Goal: Task Accomplishment & Management: Manage account settings

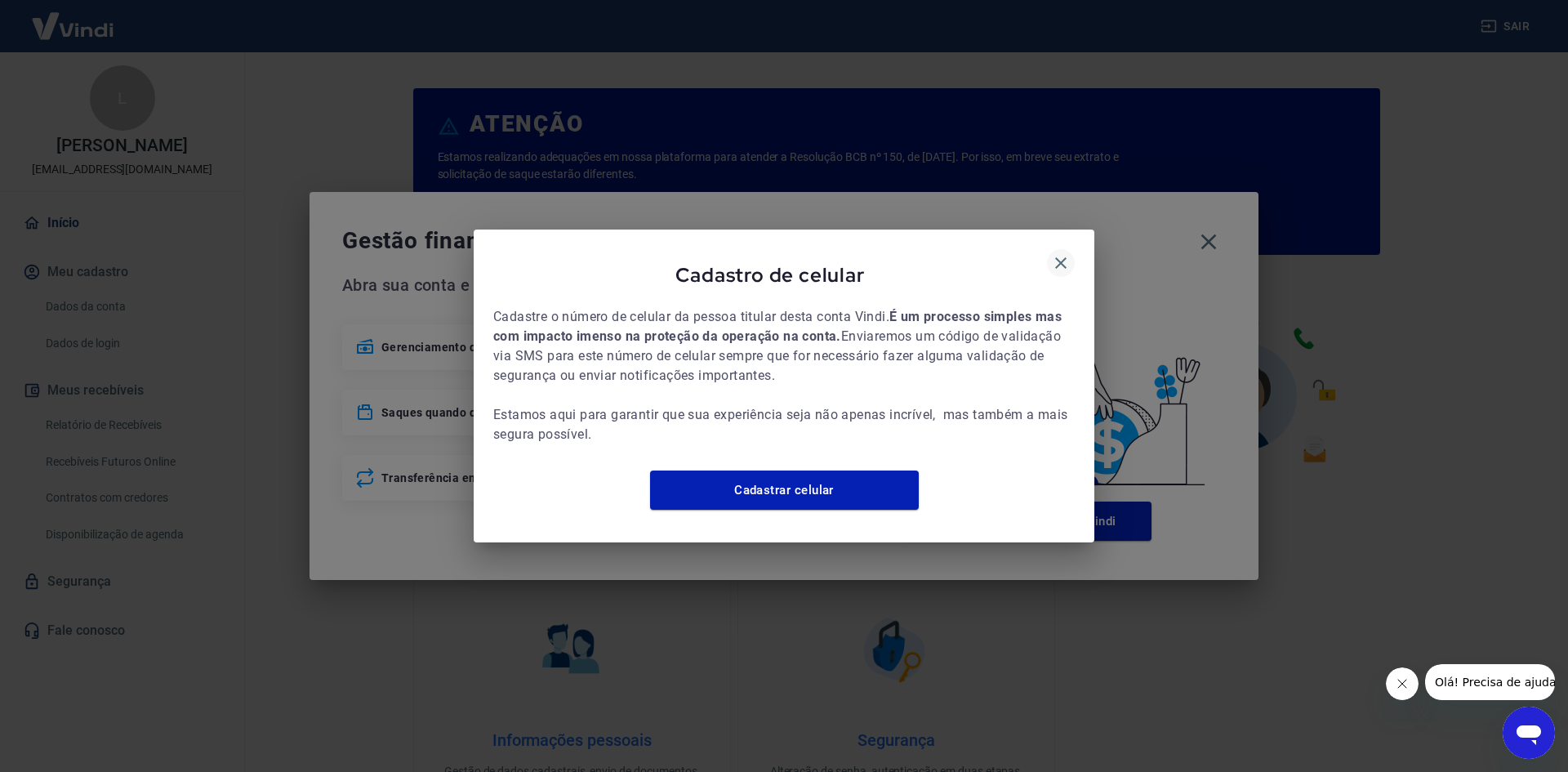
click at [1057, 257] on icon "button" at bounding box center [1061, 263] width 12 height 12
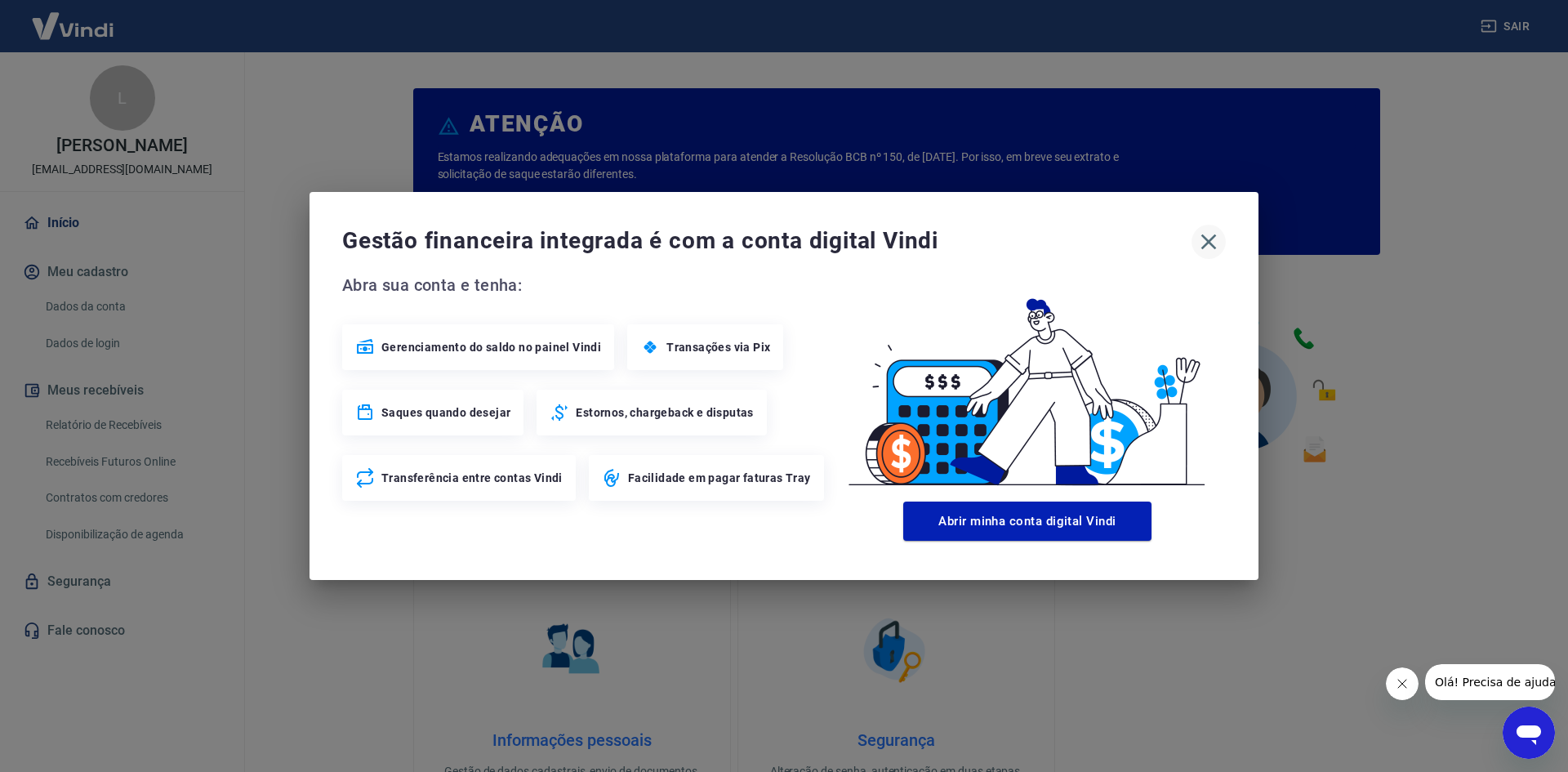
click at [1205, 239] on icon "button" at bounding box center [1208, 241] width 26 height 26
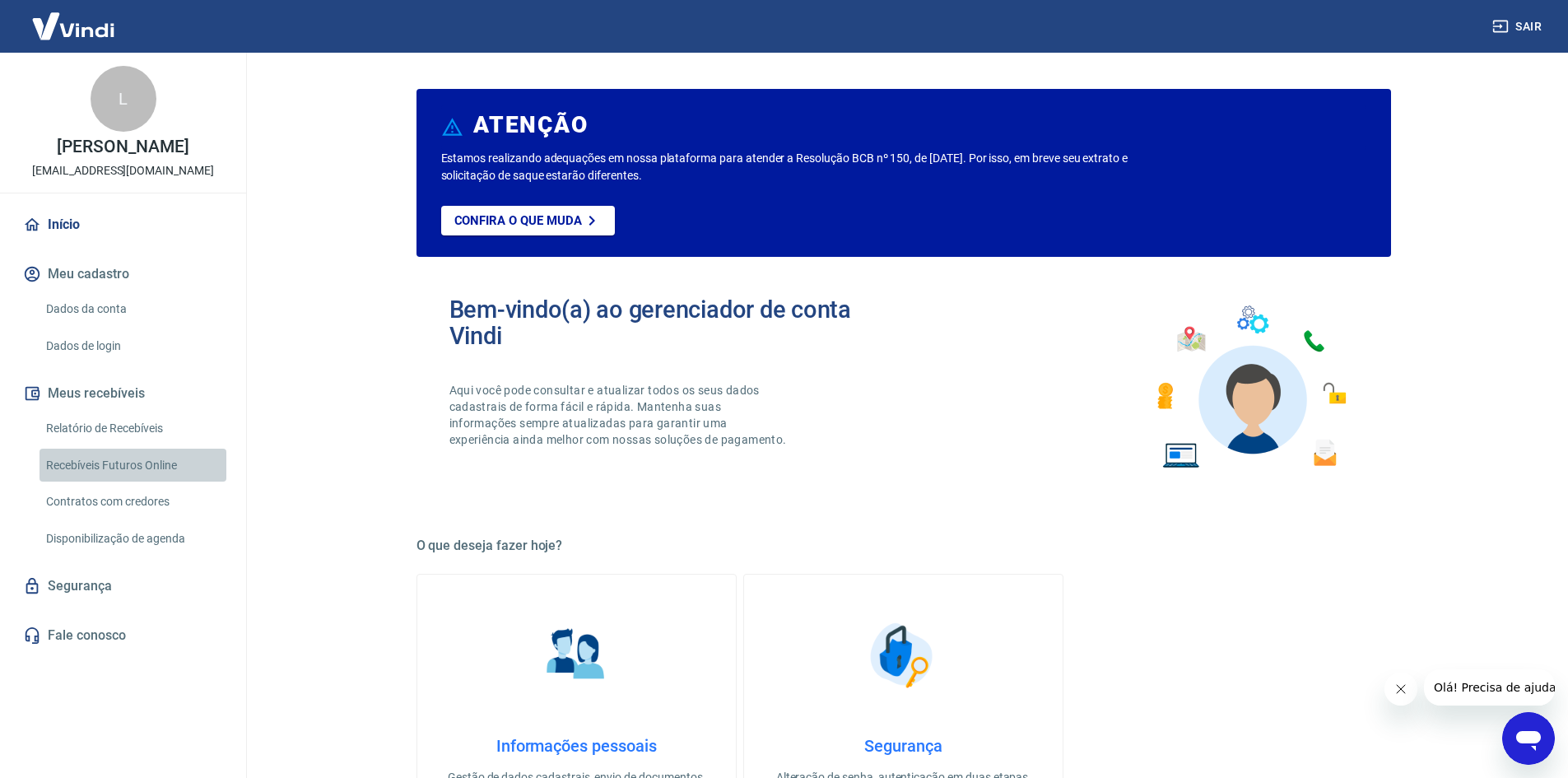
click at [170, 457] on link "Recebíveis Futuros Online" at bounding box center [133, 465] width 187 height 34
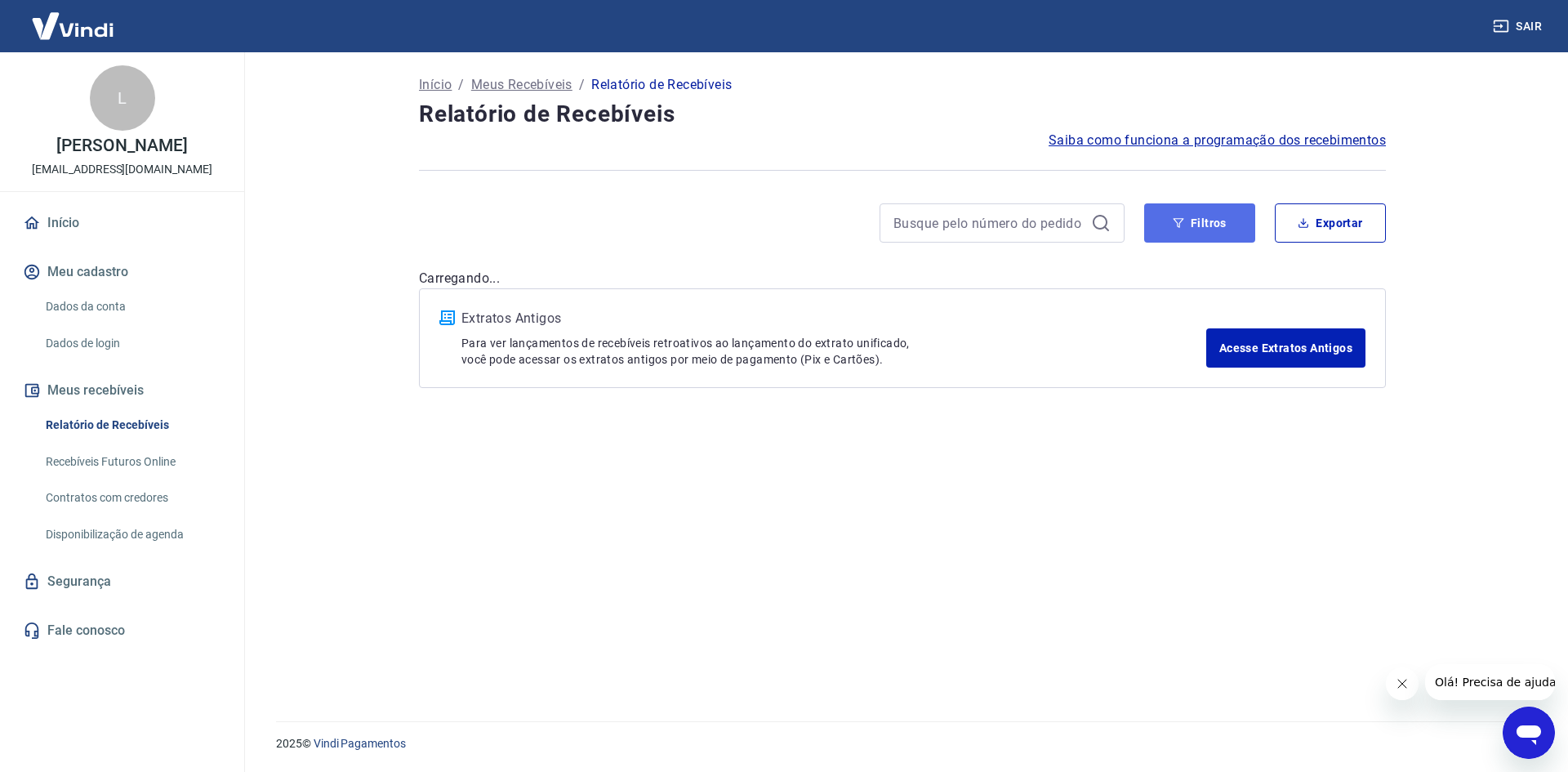
click at [1200, 210] on button "Filtros" at bounding box center [1199, 223] width 111 height 40
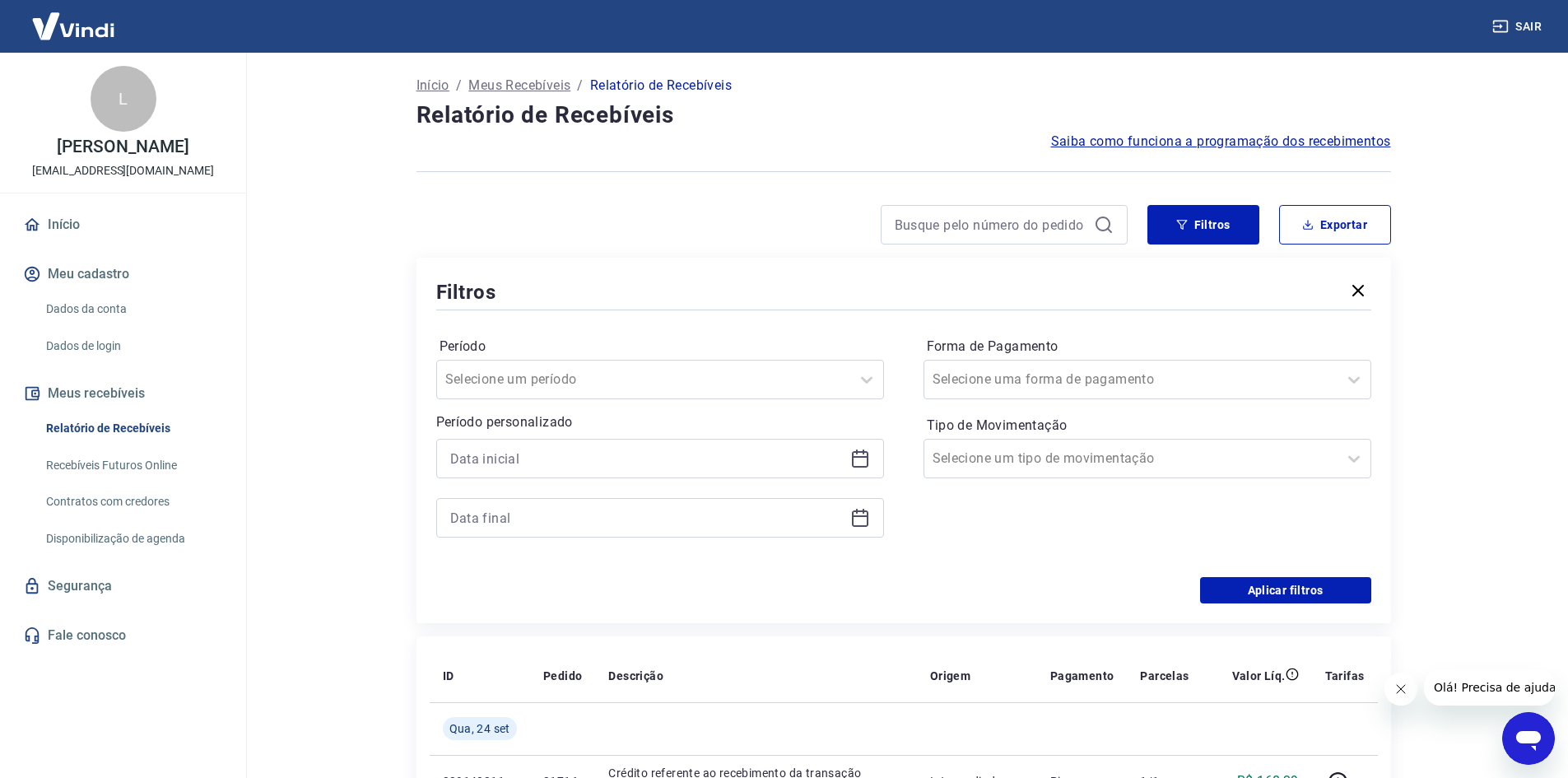
click at [865, 461] on icon at bounding box center [860, 459] width 20 height 20
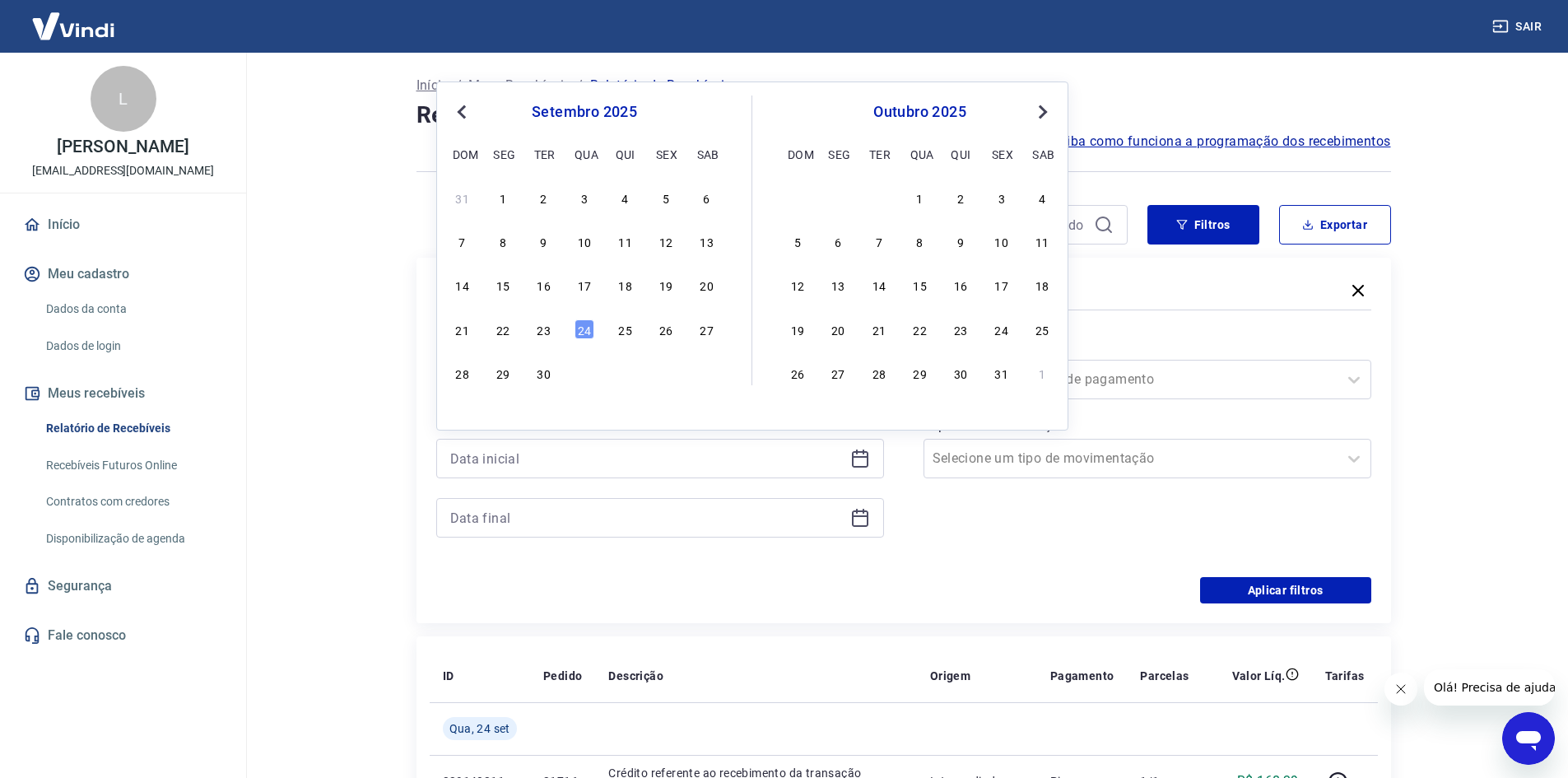
drag, startPoint x: 539, startPoint y: 326, endPoint x: 841, endPoint y: 464, distance: 332.0
click at [539, 326] on div "23" at bounding box center [544, 329] width 20 height 20
type input "23/09/2025"
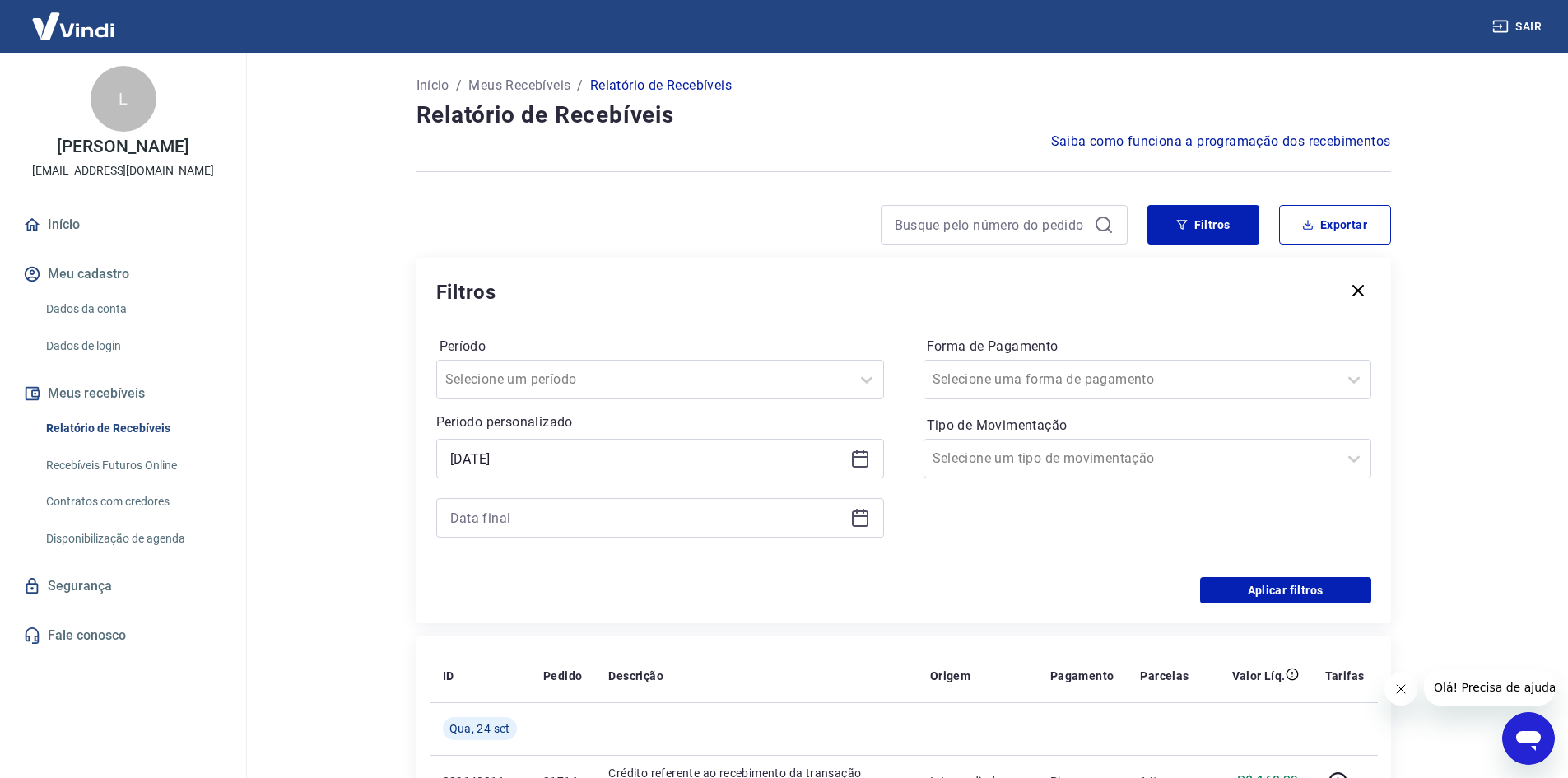
click at [857, 528] on div at bounding box center [660, 518] width 448 height 40
click at [857, 526] on icon at bounding box center [860, 519] width 16 height 16
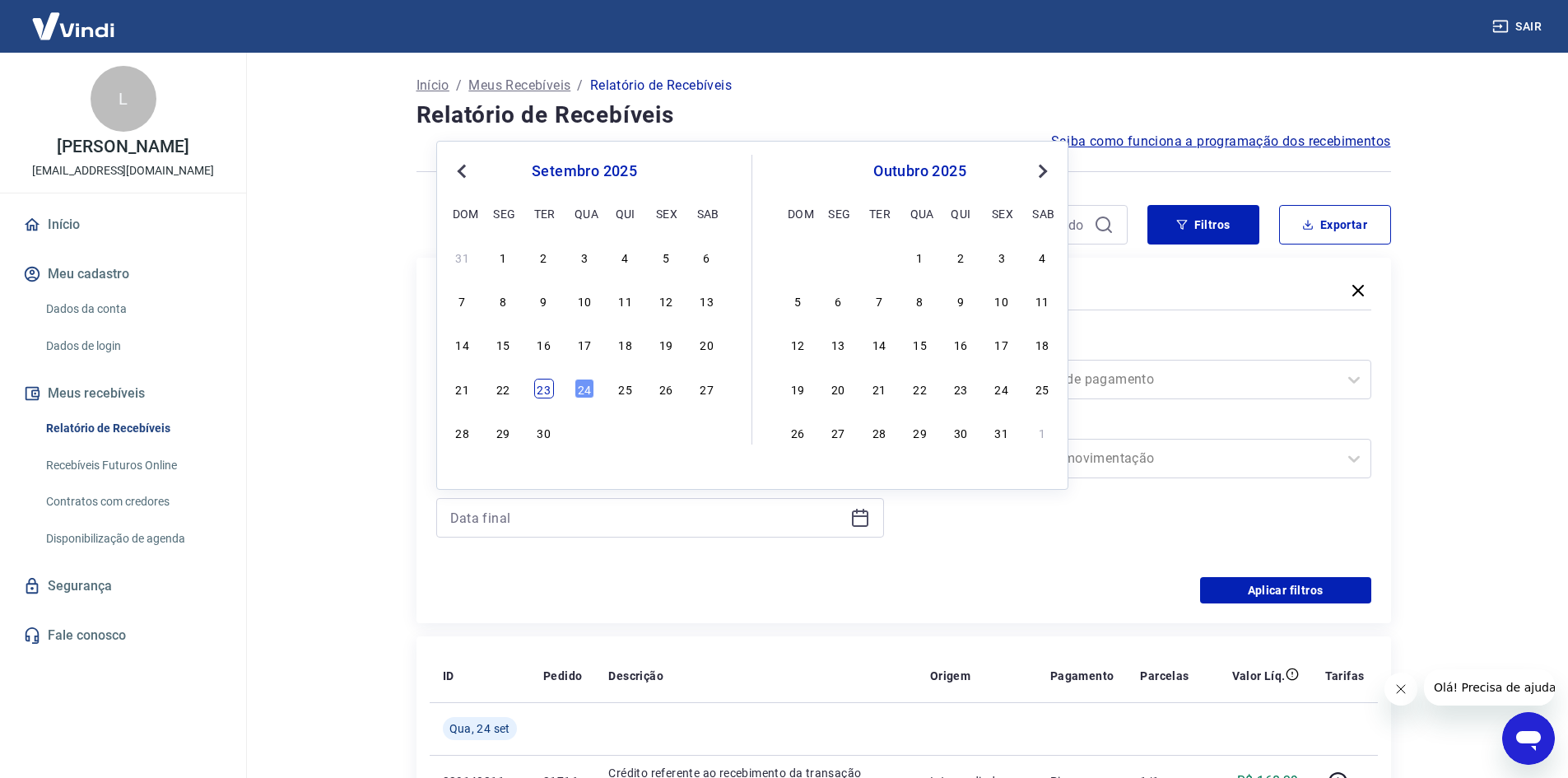
click at [549, 391] on div "23" at bounding box center [544, 389] width 20 height 20
type input "23/09/2025"
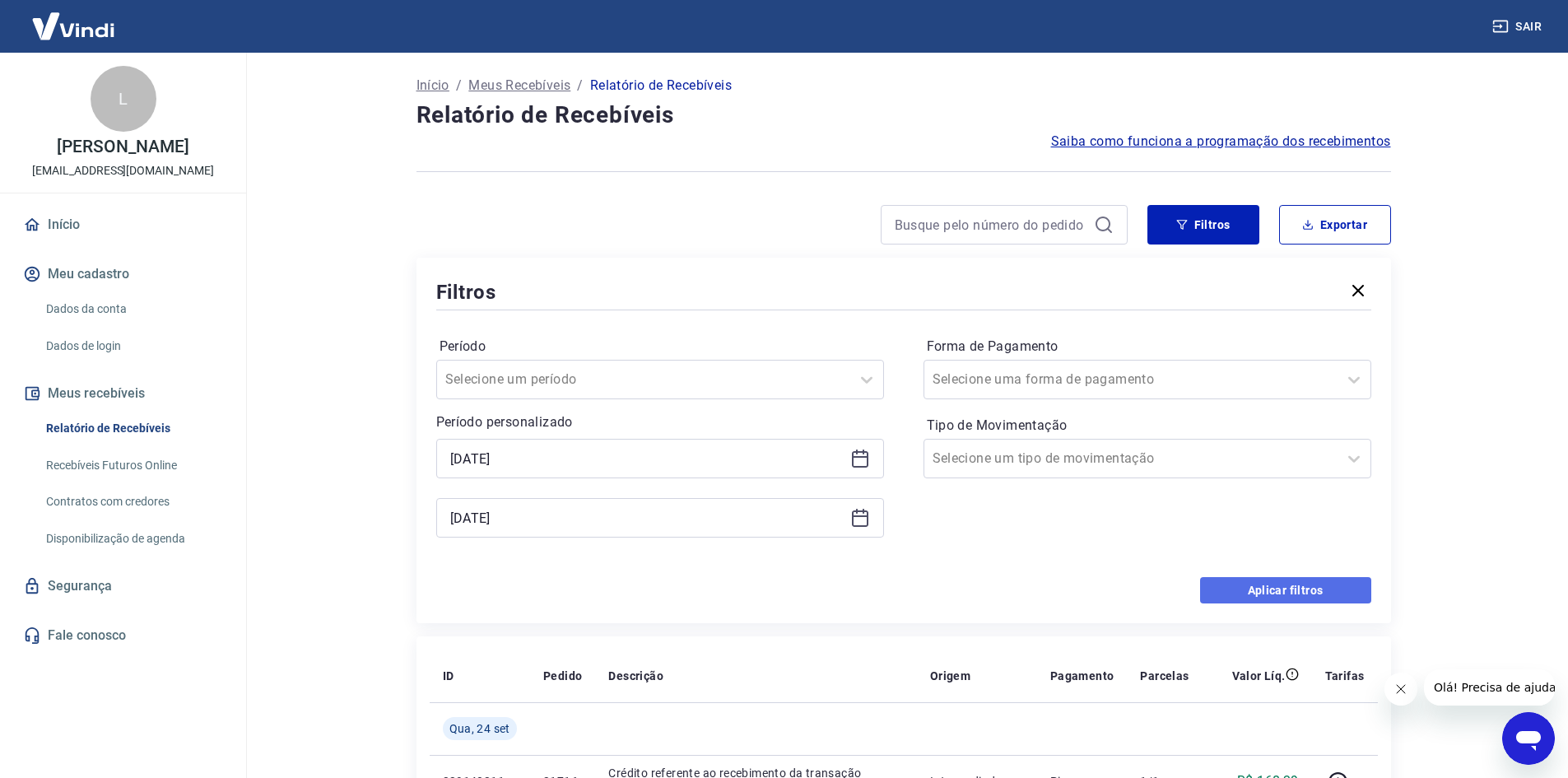
click at [1234, 582] on button "Aplicar filtros" at bounding box center [1285, 589] width 171 height 26
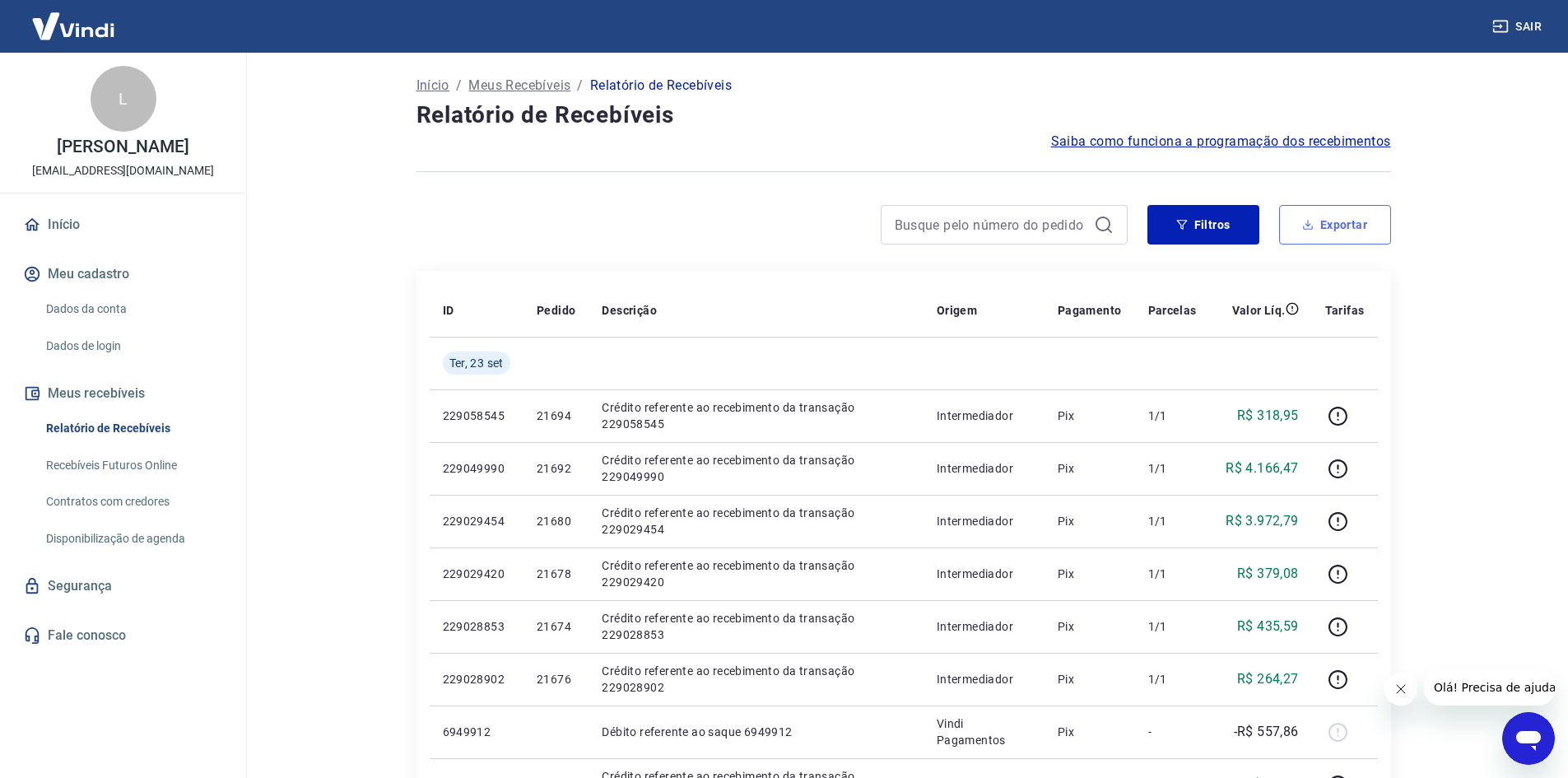
click at [1344, 219] on button "Exportar" at bounding box center [1334, 225] width 111 height 40
type input "23/09/2025"
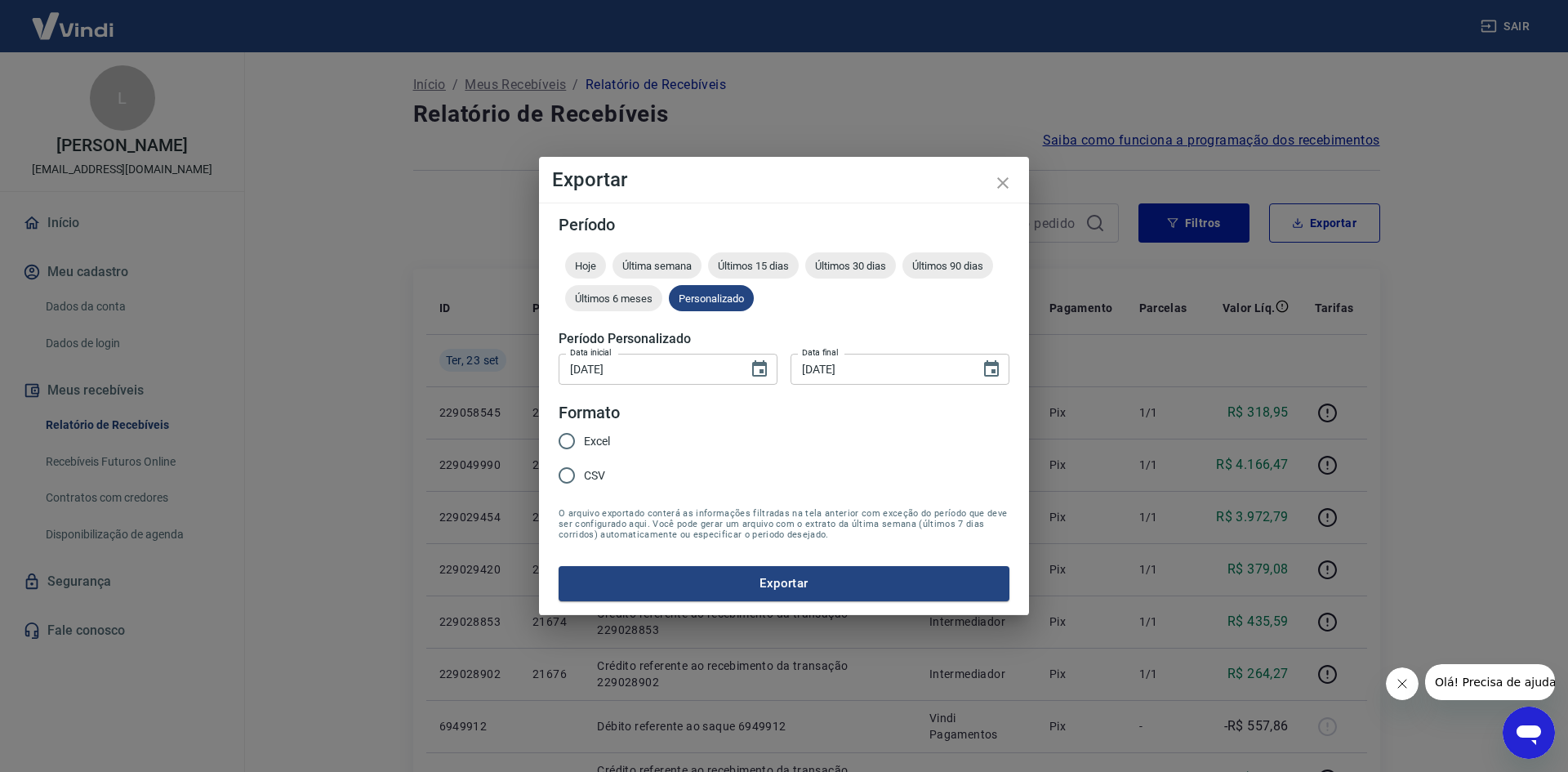
click at [591, 473] on span "CSV" at bounding box center [595, 475] width 22 height 17
click at [584, 473] on input "CSV" at bounding box center [567, 475] width 34 height 34
radio input "true"
drag, startPoint x: 662, startPoint y: 572, endPoint x: 678, endPoint y: 577, distance: 16.8
click at [663, 572] on button "Exportar" at bounding box center [784, 583] width 451 height 34
